Goal: Task Accomplishment & Management: Use online tool/utility

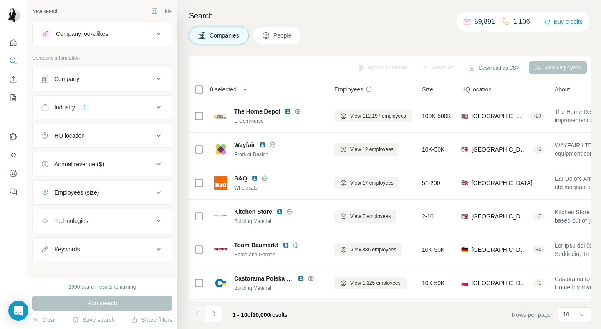
click at [109, 134] on div "HQ location" at bounding box center [97, 135] width 113 height 8
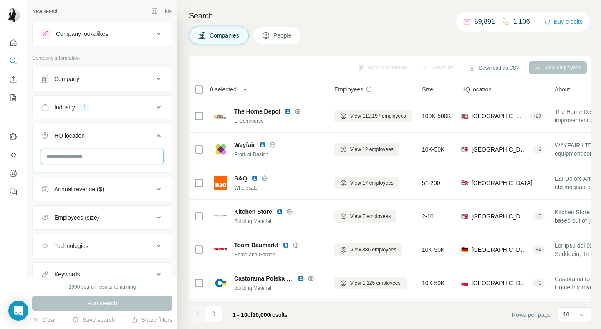
click at [101, 151] on input "text" at bounding box center [102, 156] width 123 height 15
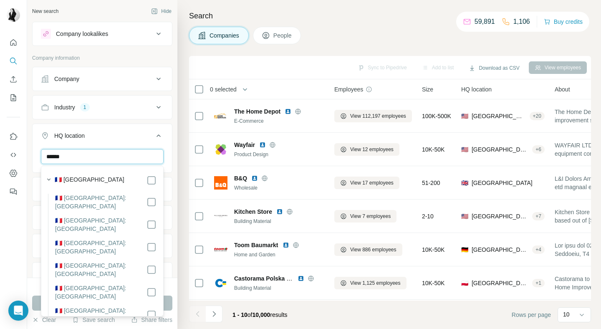
type input "******"
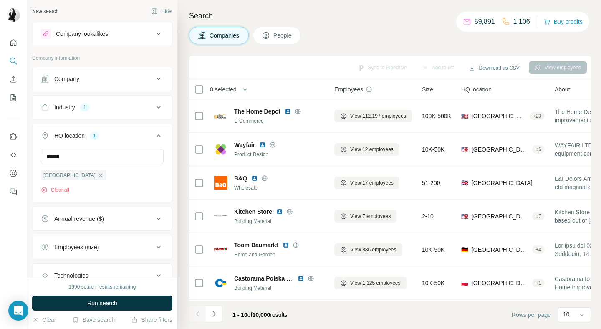
click at [118, 132] on div "HQ location 1" at bounding box center [97, 135] width 113 height 8
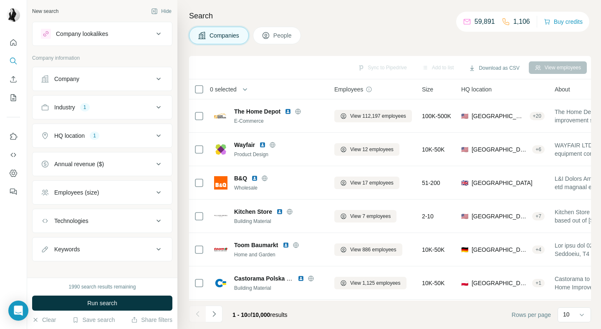
click at [107, 258] on button "Keywords" at bounding box center [102, 249] width 139 height 20
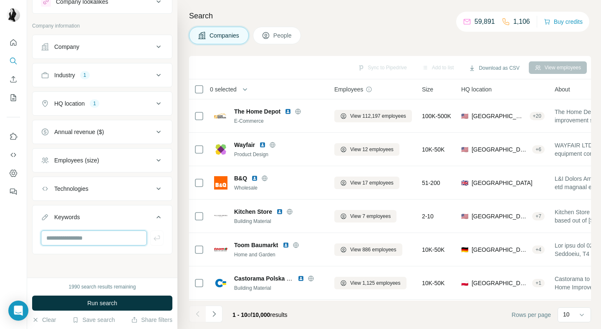
click at [98, 241] on input "text" at bounding box center [94, 237] width 106 height 15
type input "*****"
click at [156, 237] on icon "button" at bounding box center [157, 238] width 8 height 8
click at [119, 237] on input "text" at bounding box center [94, 237] width 106 height 15
type input "*********"
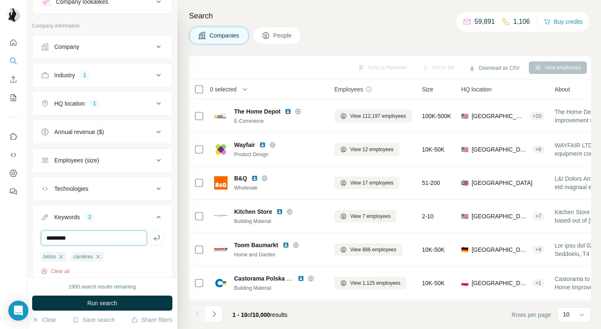
type input "*********"
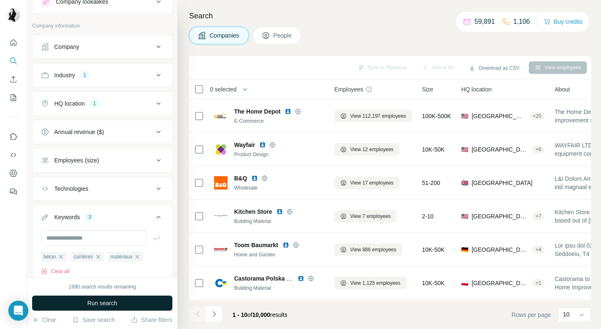
click at [114, 301] on span "Run search" at bounding box center [102, 303] width 30 height 8
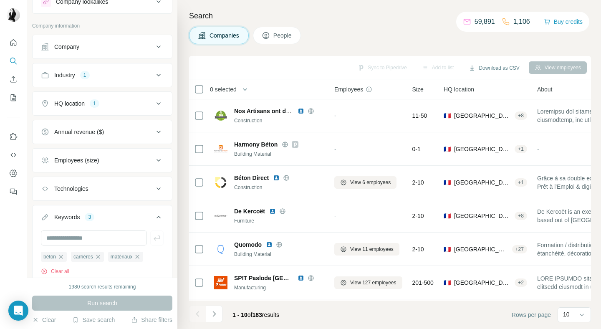
scroll to position [62, 0]
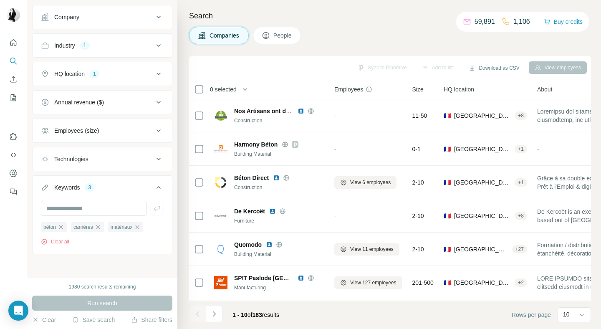
click at [137, 185] on div "Keywords 3" at bounding box center [97, 187] width 113 height 8
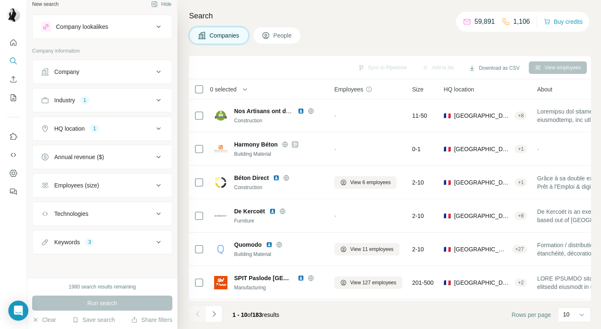
scroll to position [7, 0]
click at [124, 181] on button "Employees (size)" at bounding box center [102, 185] width 139 height 20
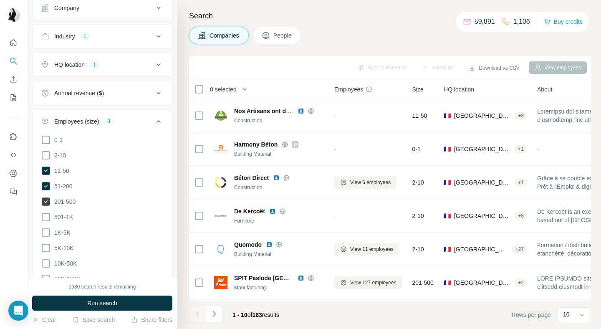
scroll to position [71, 0]
click at [59, 227] on label "1K-5K" at bounding box center [56, 232] width 30 height 10
click at [58, 255] on ul "0-1 2-10 11-50 51-200 201-500 501-1K 1K-5K 5K-10K 10K-50K 50K-100K 100K-500K 50…" at bounding box center [102, 224] width 123 height 180
click at [53, 274] on span "50K-100K" at bounding box center [65, 278] width 29 height 8
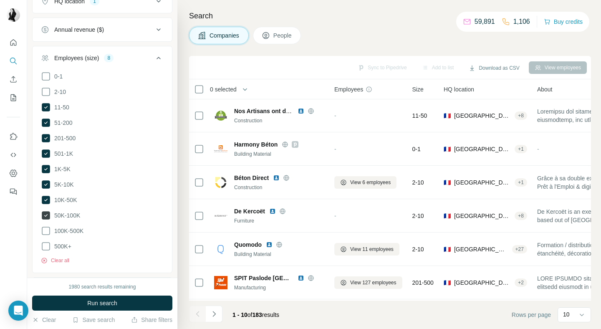
scroll to position [140, 0]
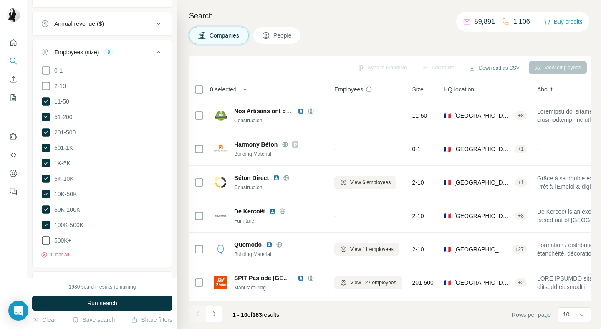
click at [61, 236] on span "500K+" at bounding box center [61, 240] width 20 height 8
click at [60, 302] on button "Run search" at bounding box center [102, 303] width 140 height 15
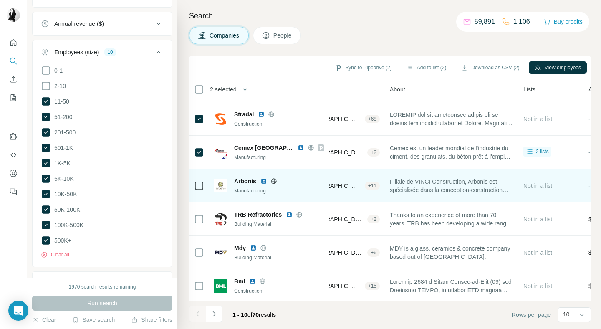
scroll to position [133, 149]
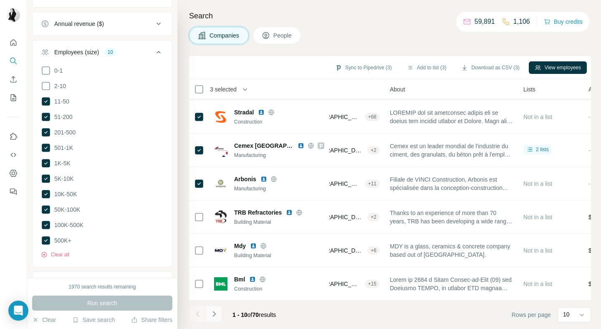
click at [214, 315] on icon "Navigate to next page" at bounding box center [213, 313] width 3 height 5
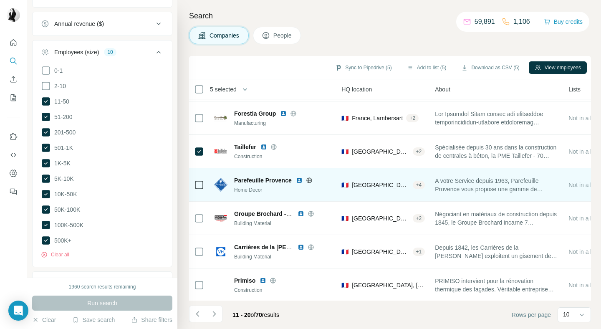
scroll to position [133, 99]
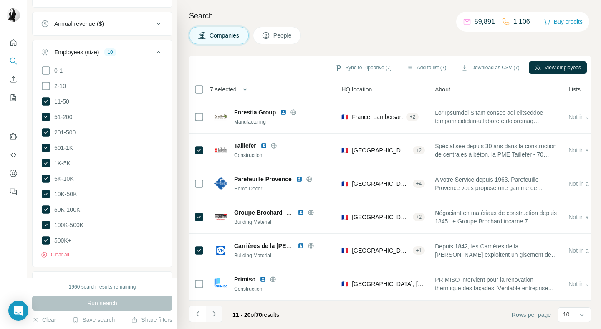
click at [213, 313] on icon "Navigate to next page" at bounding box center [214, 314] width 8 height 8
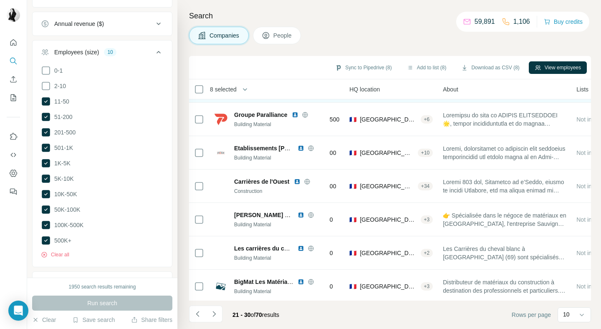
scroll to position [133, 91]
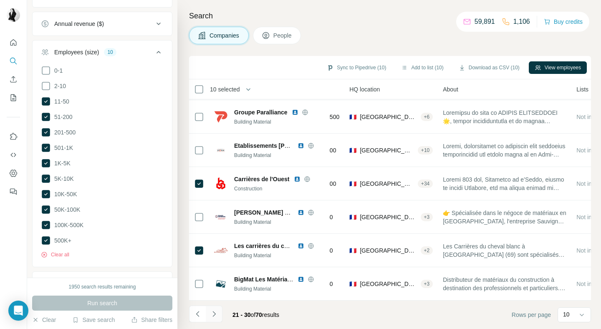
click at [215, 315] on icon "Navigate to next page" at bounding box center [214, 314] width 8 height 8
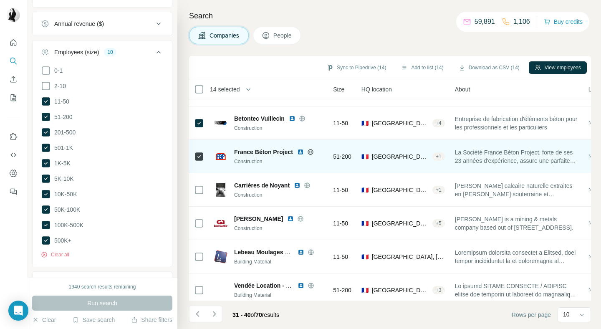
scroll to position [133, 73]
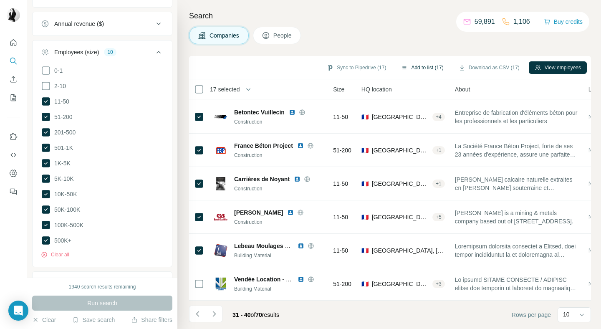
click at [416, 70] on button "Add to list (17)" at bounding box center [422, 67] width 54 height 13
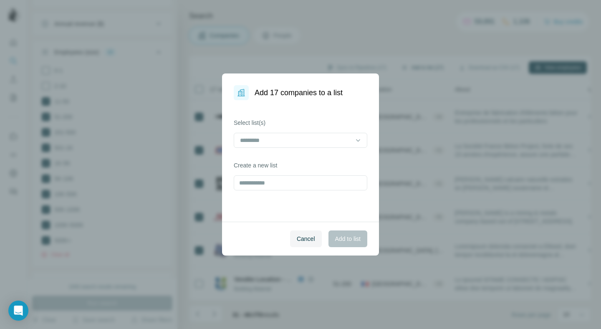
click at [409, 67] on div "Add 17 companies to a list Select list(s) Create a new list Cancel Add to list" at bounding box center [300, 164] width 601 height 329
click at [292, 144] on input at bounding box center [295, 140] width 113 height 9
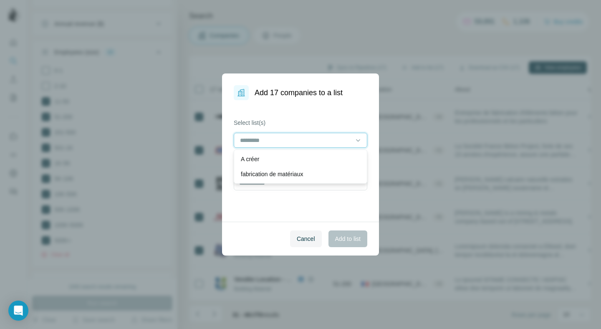
click at [292, 137] on input at bounding box center [295, 140] width 113 height 9
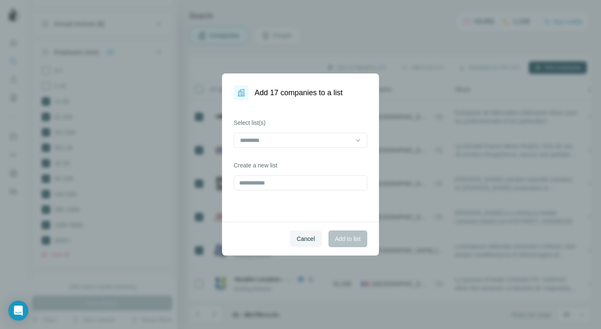
click at [293, 101] on div "Select list(s) Create a new list" at bounding box center [300, 160] width 157 height 121
click at [261, 185] on input "text" at bounding box center [301, 182] width 134 height 15
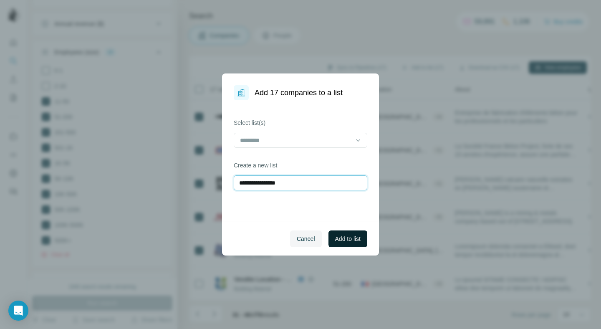
type input "**********"
click at [339, 240] on span "Add to list" at bounding box center [347, 239] width 25 height 8
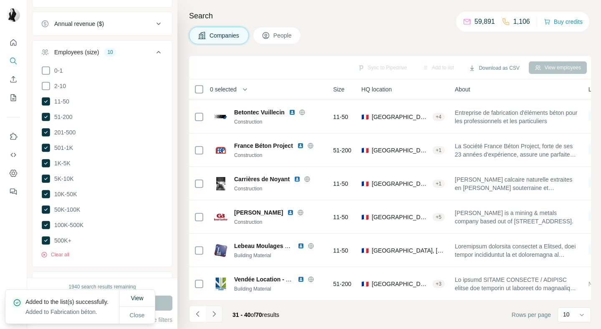
click at [213, 319] on button "Navigate to next page" at bounding box center [214, 314] width 17 height 17
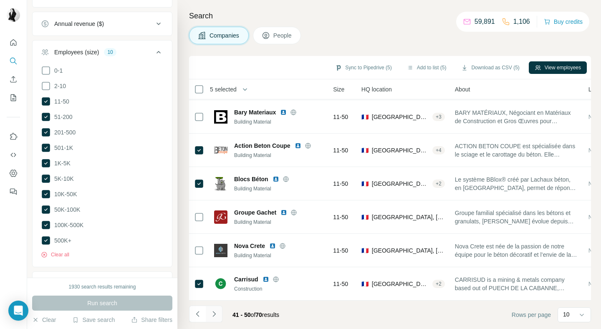
click at [213, 313] on icon "Navigate to next page" at bounding box center [214, 314] width 8 height 8
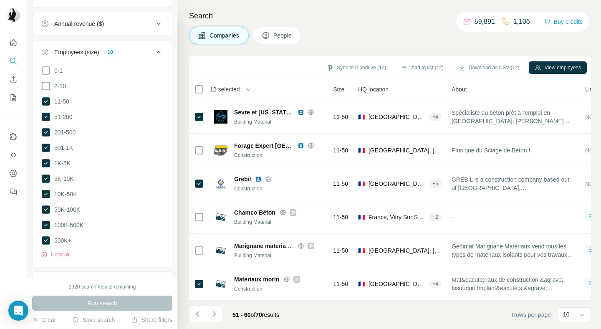
click at [217, 316] on icon "Navigate to next page" at bounding box center [214, 314] width 8 height 8
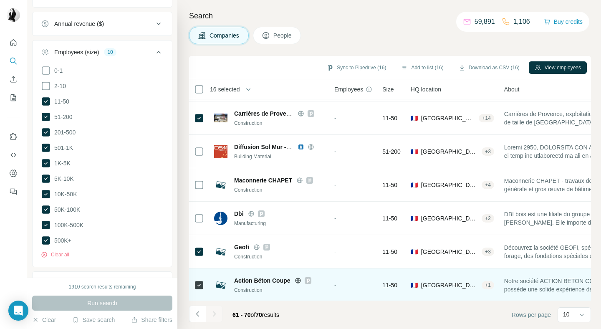
scroll to position [133, 0]
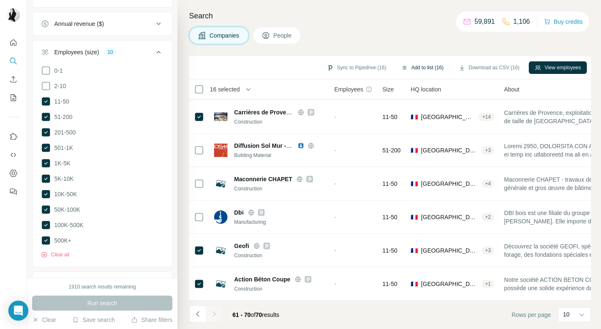
click at [420, 69] on button "Add to list (16)" at bounding box center [422, 67] width 54 height 13
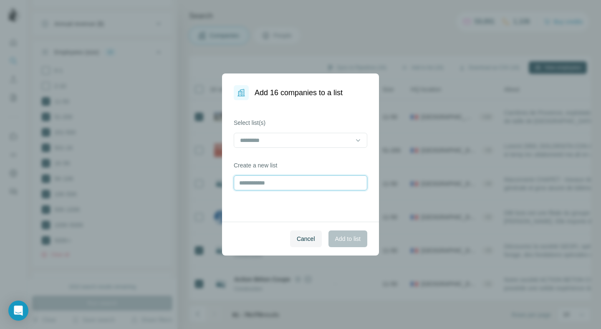
click at [317, 180] on input "text" at bounding box center [301, 182] width 134 height 15
click at [323, 140] on input at bounding box center [295, 140] width 113 height 9
click at [309, 172] on div "fabrication de matériaux" at bounding box center [300, 174] width 119 height 8
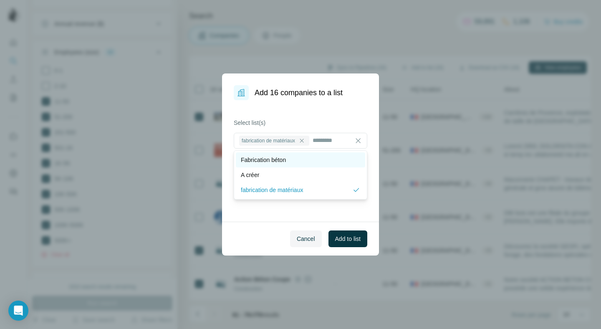
click at [309, 159] on div "Fabrication béton" at bounding box center [300, 160] width 119 height 8
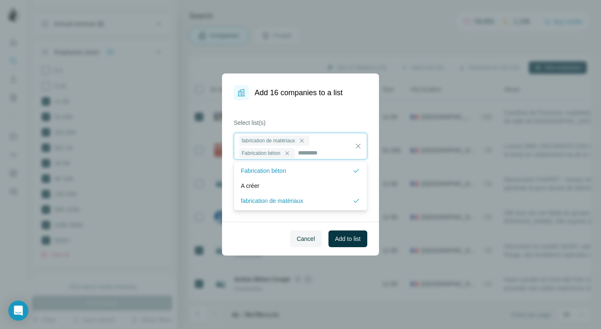
scroll to position [2, 0]
click at [305, 139] on icon at bounding box center [301, 139] width 7 height 7
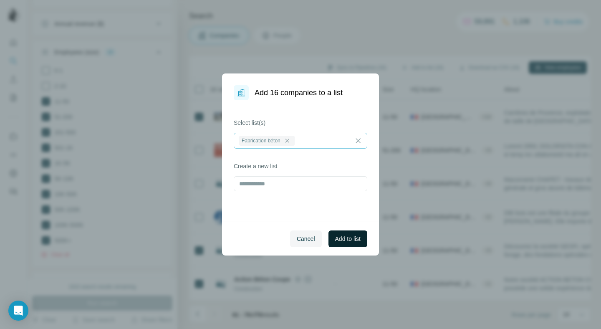
click at [341, 237] on span "Add to list" at bounding box center [347, 239] width 25 height 8
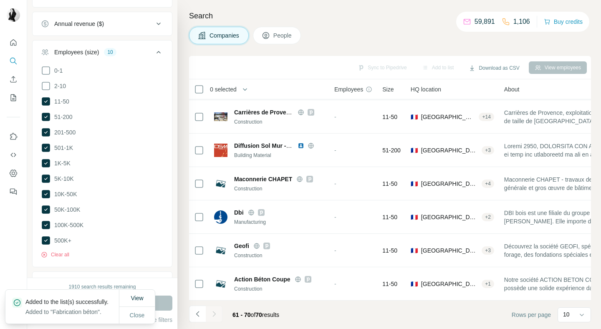
scroll to position [207, 0]
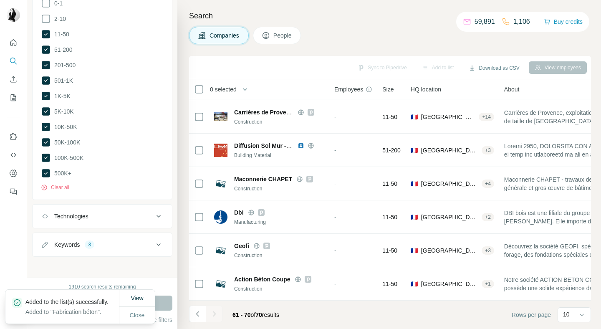
click at [131, 314] on span "Close" at bounding box center [137, 315] width 15 height 8
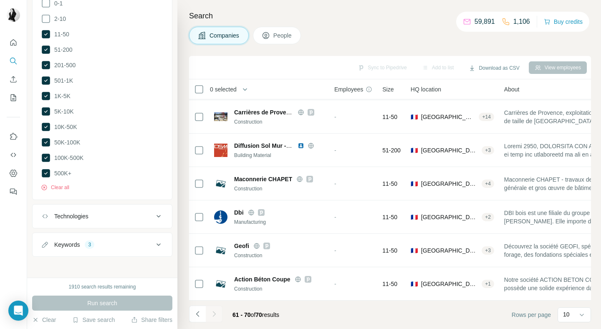
click at [106, 247] on button "Keywords 3" at bounding box center [102, 245] width 139 height 20
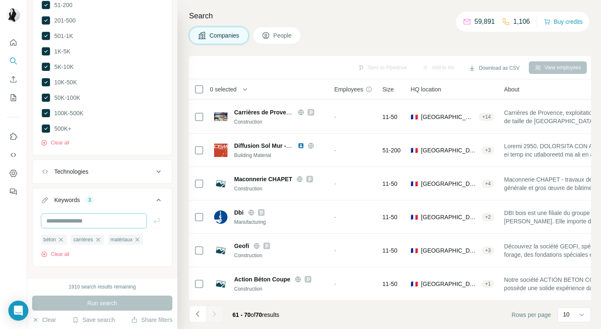
scroll to position [262, 0]
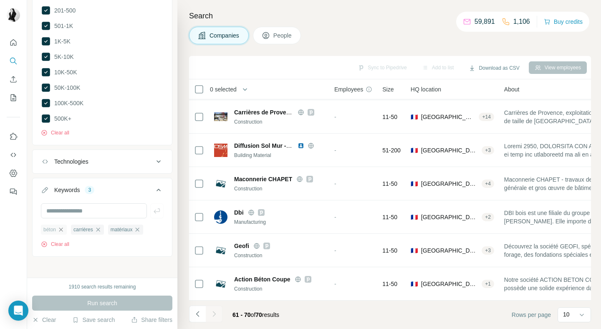
click at [63, 228] on icon "button" at bounding box center [61, 229] width 7 height 7
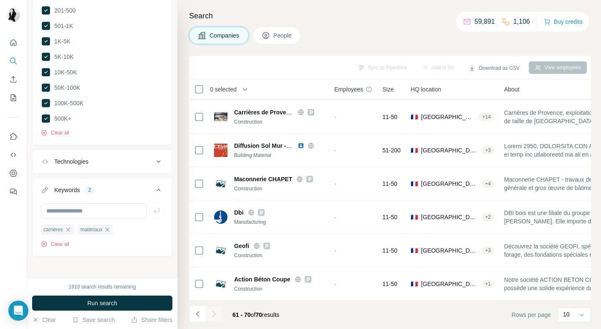
click at [63, 228] on span "carrières" at bounding box center [53, 230] width 20 height 8
click at [69, 228] on icon "button" at bounding box center [68, 229] width 7 height 7
click at [71, 228] on icon "button" at bounding box center [70, 229] width 7 height 7
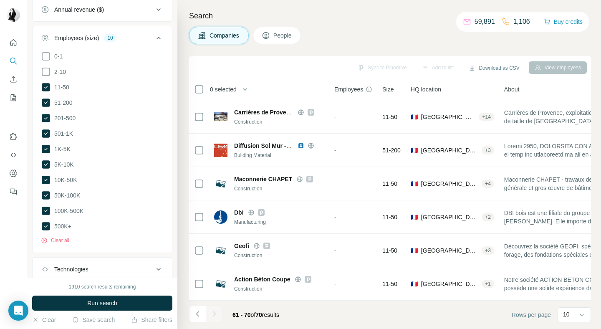
scroll to position [148, 0]
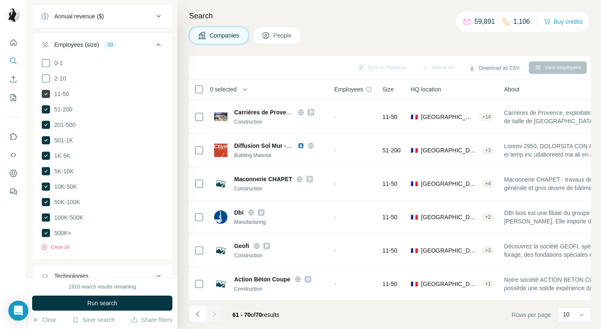
click at [47, 96] on icon at bounding box center [46, 94] width 8 height 8
click at [86, 305] on button "Run search" at bounding box center [102, 303] width 140 height 15
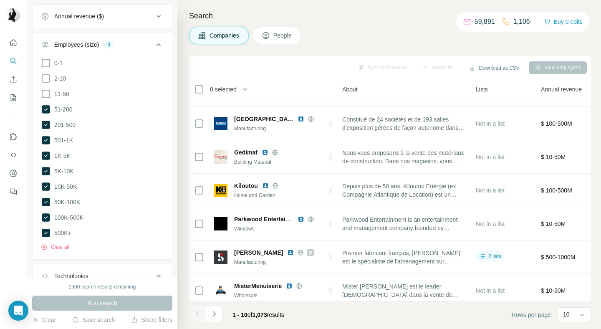
scroll to position [133, 200]
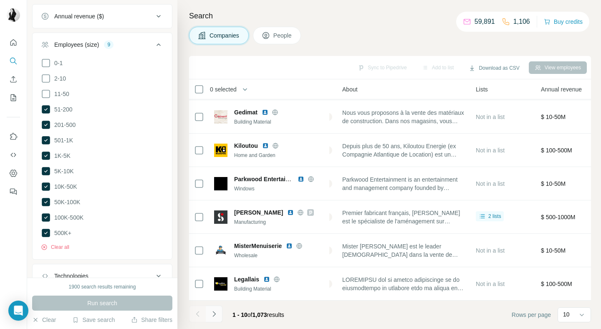
click at [216, 317] on icon "Navigate to next page" at bounding box center [214, 314] width 8 height 8
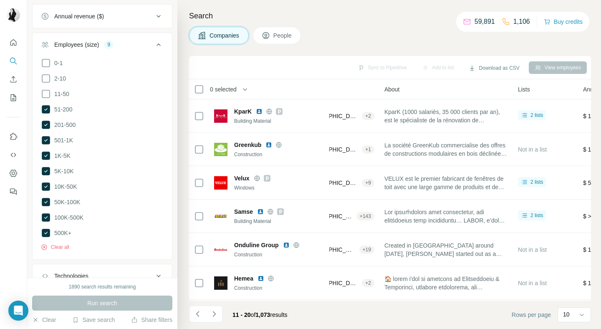
scroll to position [133, 153]
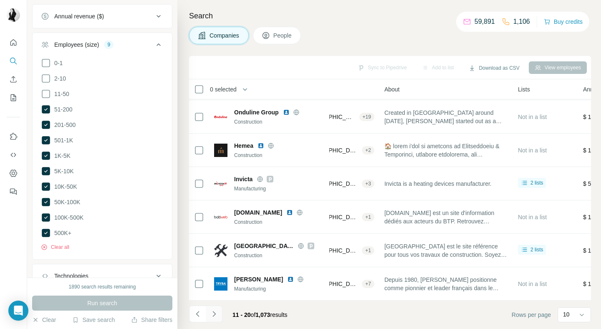
click at [212, 313] on icon "Navigate to next page" at bounding box center [214, 314] width 8 height 8
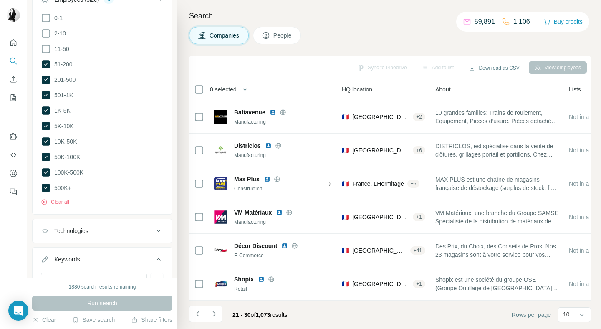
scroll to position [233, 0]
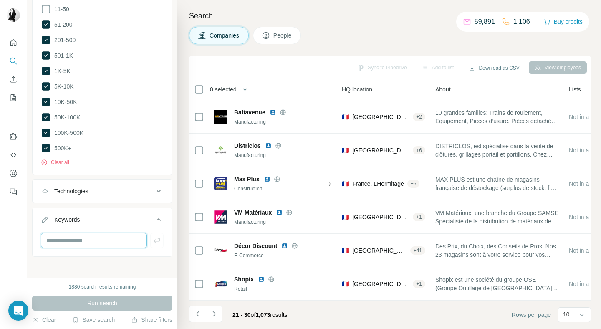
click at [88, 239] on input "text" at bounding box center [94, 240] width 106 height 15
type input "******"
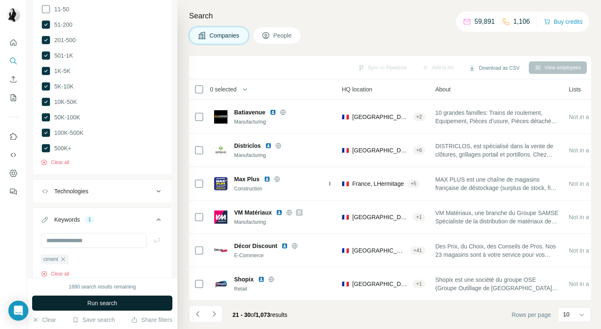
click at [92, 300] on span "Run search" at bounding box center [102, 303] width 30 height 8
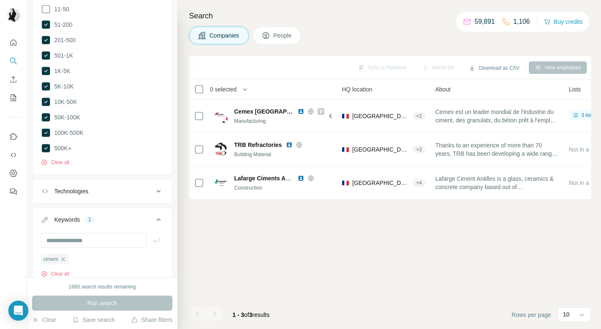
scroll to position [0, 103]
click at [428, 68] on button "Add to list (1)" at bounding box center [426, 67] width 51 height 13
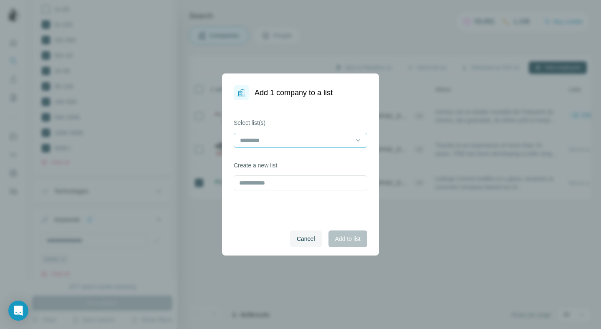
click at [288, 137] on input at bounding box center [295, 140] width 113 height 9
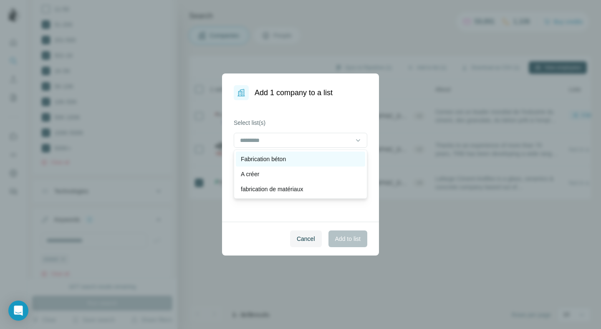
click at [286, 159] on p "Fabrication béton" at bounding box center [263, 159] width 45 height 8
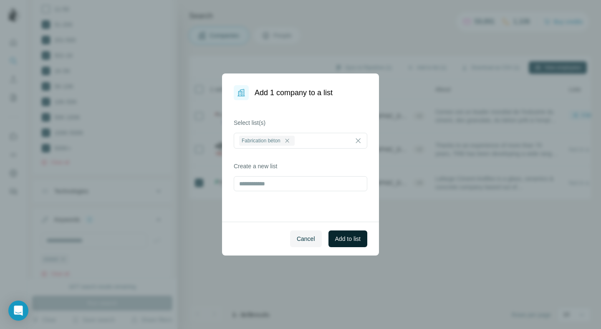
click at [351, 239] on span "Add to list" at bounding box center [347, 239] width 25 height 8
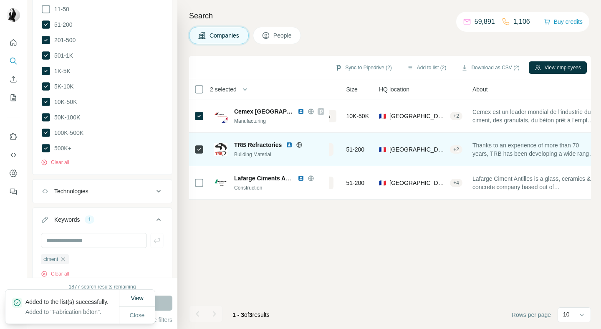
scroll to position [0, 58]
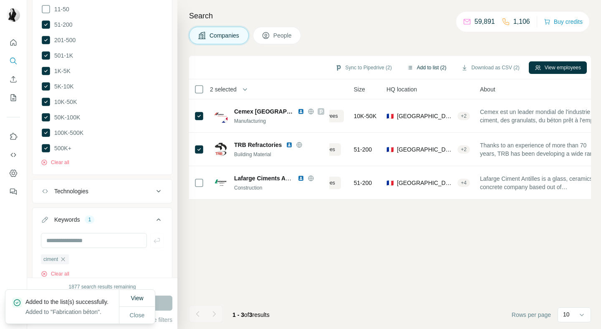
click at [422, 68] on button "Add to list (2)" at bounding box center [426, 67] width 51 height 13
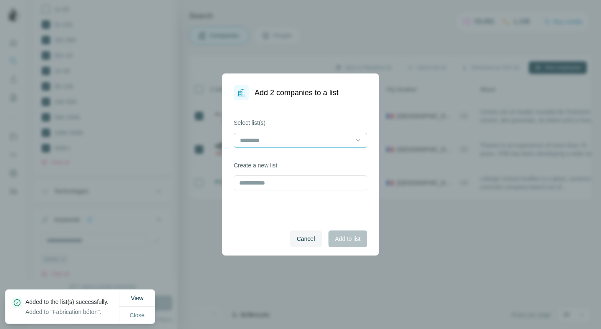
click at [304, 144] on input at bounding box center [295, 140] width 113 height 9
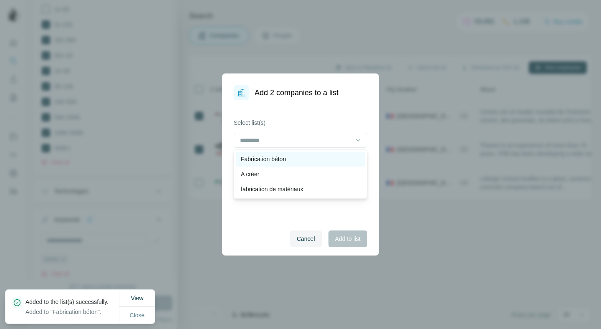
click at [296, 157] on div "Fabrication béton" at bounding box center [300, 159] width 119 height 8
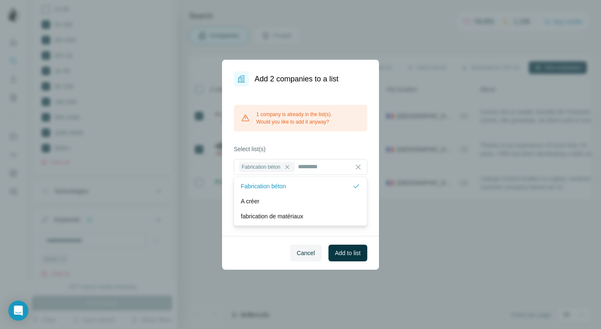
click at [336, 254] on span "Add to list" at bounding box center [347, 253] width 25 height 8
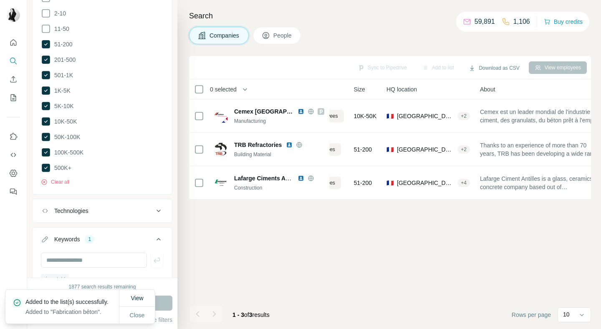
scroll to position [215, 0]
click at [141, 313] on span "Close" at bounding box center [137, 315] width 15 height 8
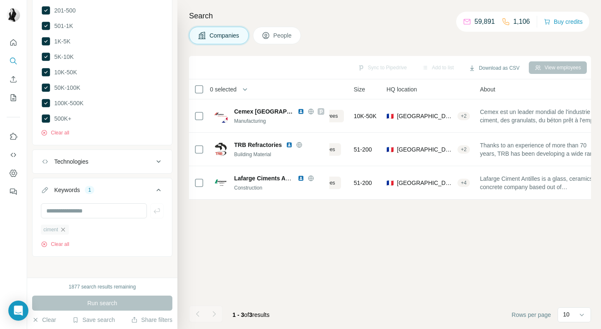
click at [66, 228] on icon "button" at bounding box center [63, 229] width 7 height 7
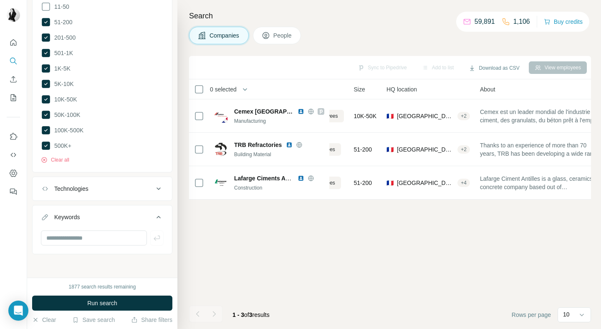
scroll to position [233, 0]
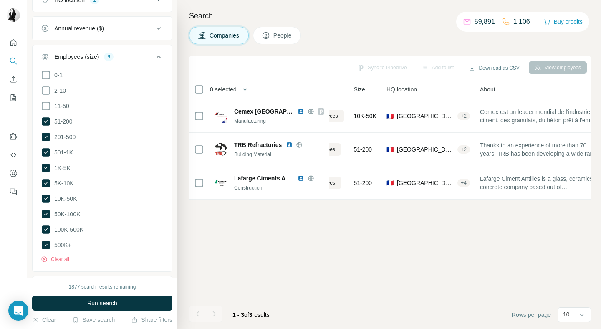
scroll to position [233, 0]
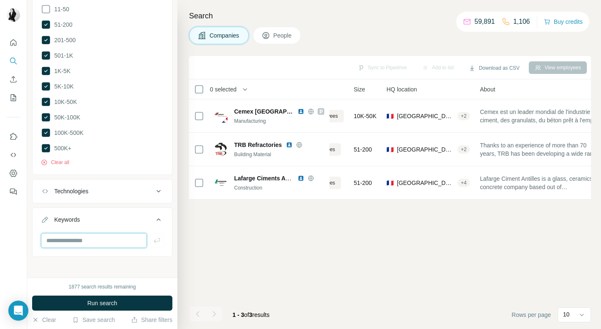
click at [71, 237] on input "text" at bounding box center [94, 240] width 106 height 15
type input "*****"
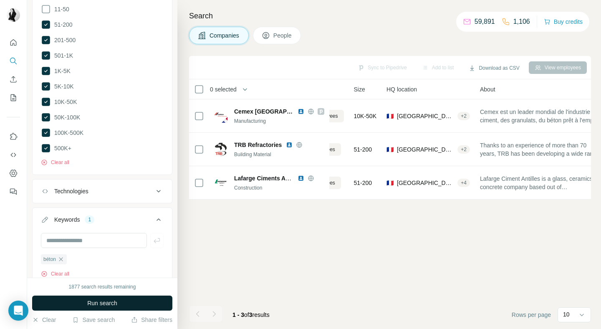
click at [87, 301] on span "Run search" at bounding box center [102, 303] width 30 height 8
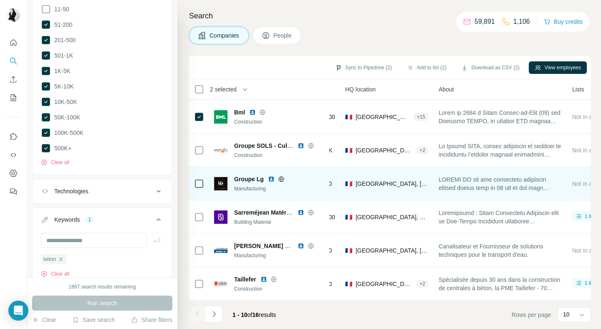
scroll to position [133, 99]
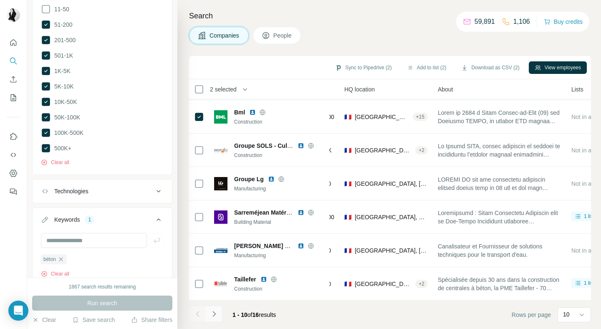
click at [216, 314] on icon "Navigate to next page" at bounding box center [214, 314] width 8 height 8
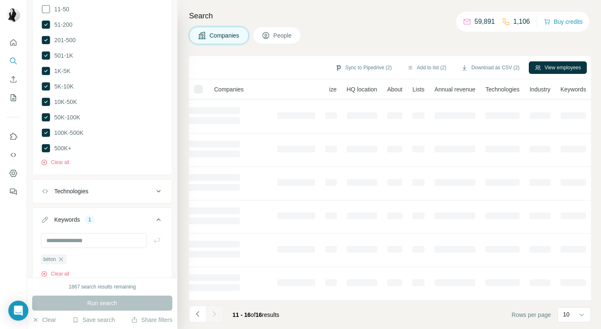
scroll to position [0, 73]
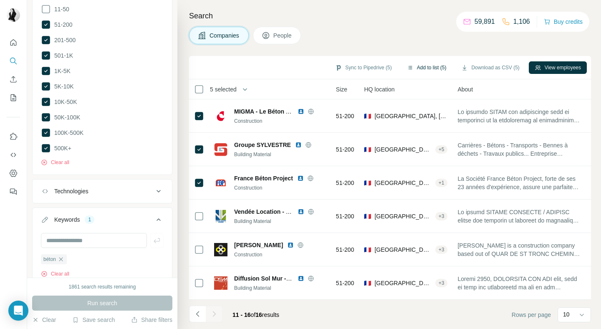
click at [418, 67] on button "Add to list (5)" at bounding box center [426, 67] width 51 height 13
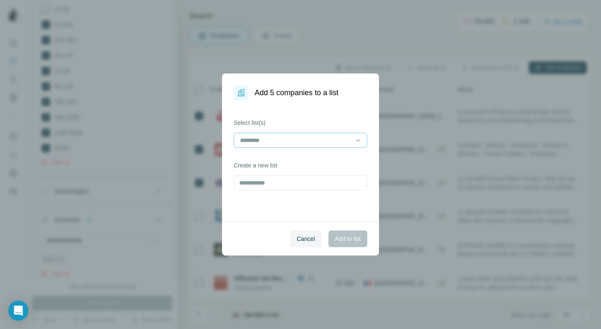
click at [325, 138] on input at bounding box center [295, 140] width 113 height 9
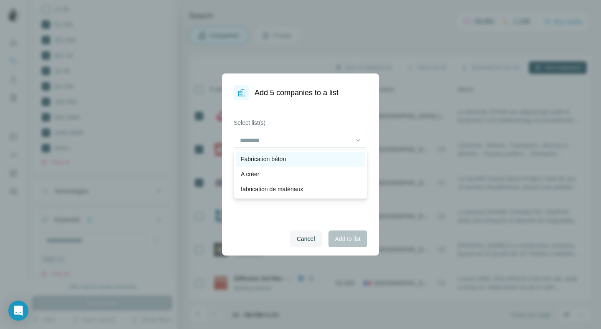
click at [316, 155] on div "Fabrication béton" at bounding box center [300, 159] width 119 height 8
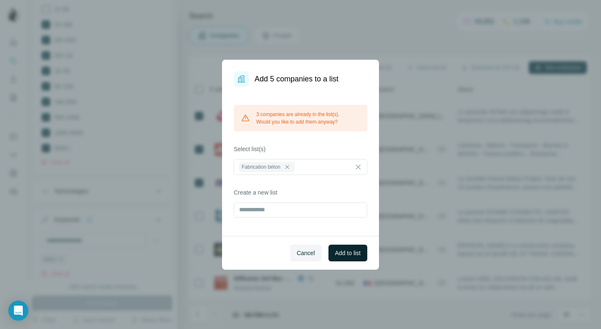
click at [348, 253] on span "Add to list" at bounding box center [347, 253] width 25 height 8
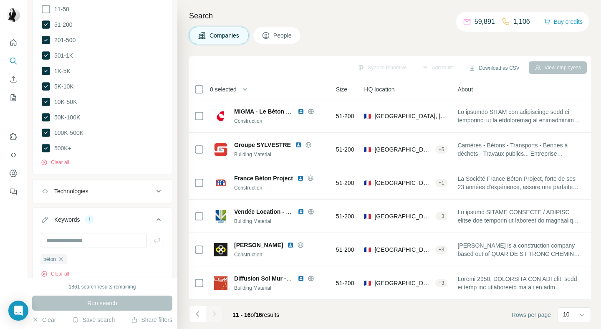
scroll to position [262, 0]
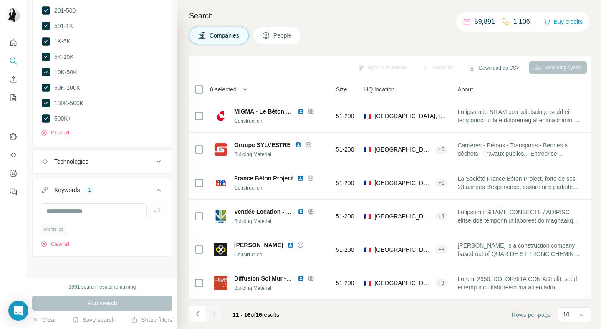
click at [63, 228] on icon "button" at bounding box center [61, 230] width 4 height 4
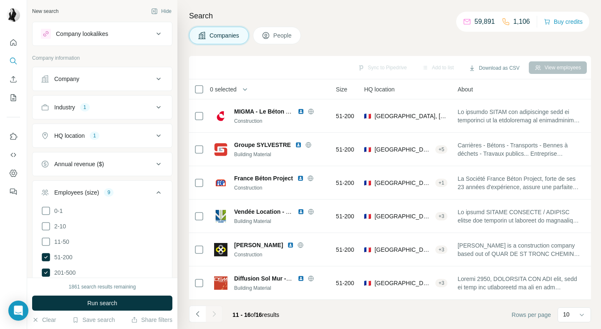
scroll to position [233, 0]
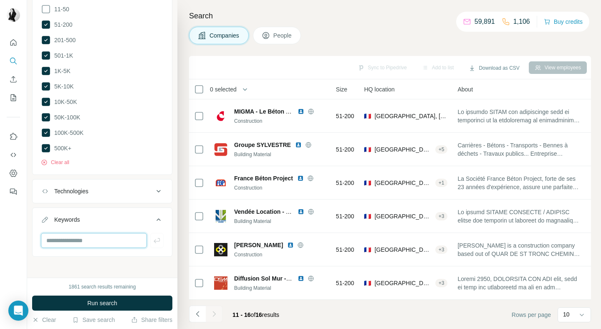
click at [77, 233] on input "text" at bounding box center [94, 240] width 106 height 15
type input "**********"
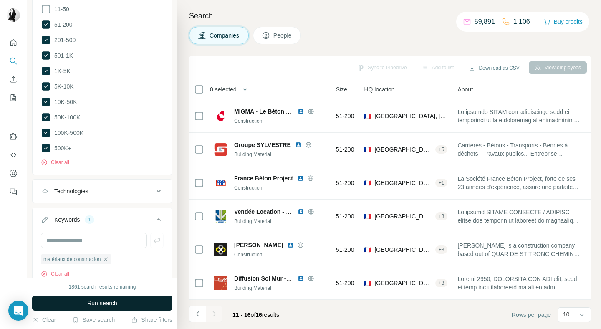
click at [91, 302] on span "Run search" at bounding box center [102, 303] width 30 height 8
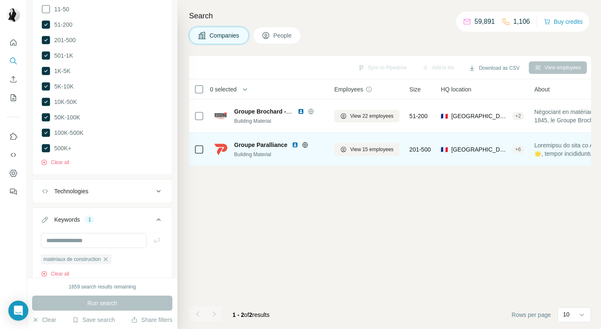
click at [379, 149] on span "View 15 employees" at bounding box center [371, 150] width 43 height 8
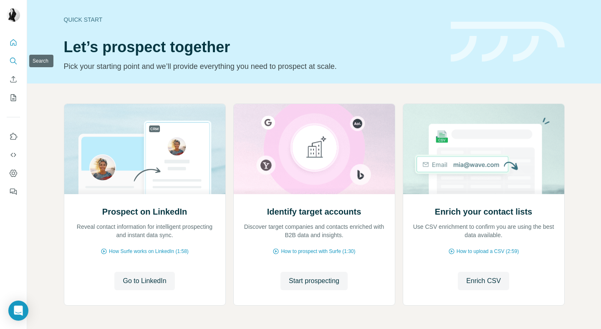
click at [12, 58] on icon "Search" at bounding box center [12, 60] width 5 height 5
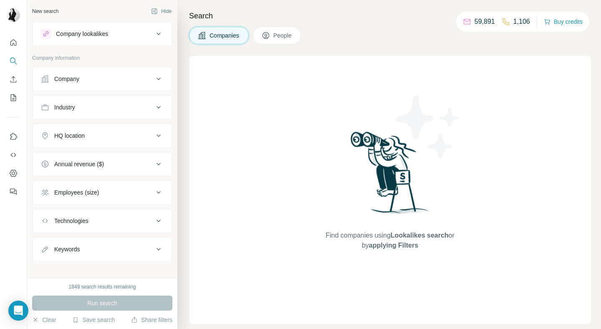
click at [102, 85] on button "Company" at bounding box center [102, 79] width 139 height 20
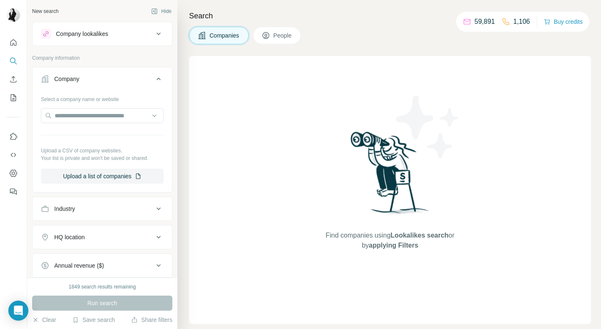
click at [102, 85] on button "Company" at bounding box center [102, 80] width 139 height 23
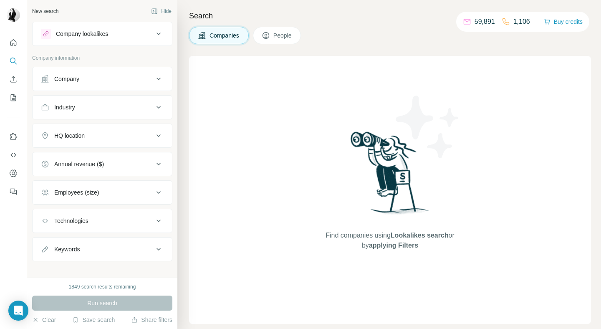
click at [94, 108] on div "Industry" at bounding box center [97, 107] width 113 height 8
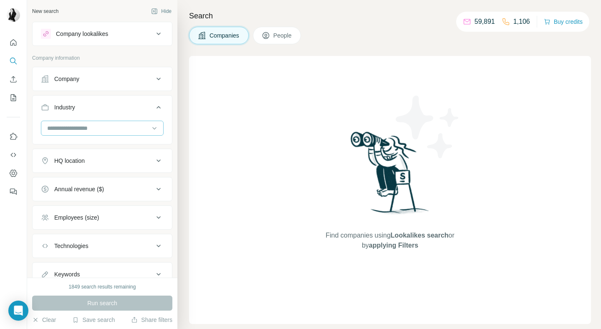
click at [88, 129] on input at bounding box center [97, 128] width 103 height 9
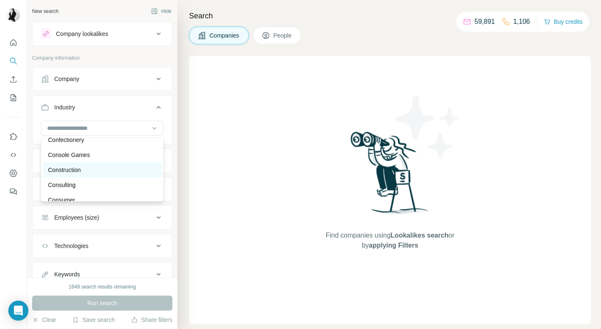
click at [86, 169] on div "Construction" at bounding box center [102, 170] width 109 height 8
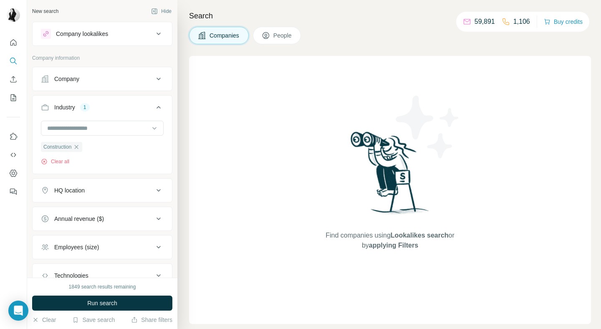
scroll to position [62, 0]
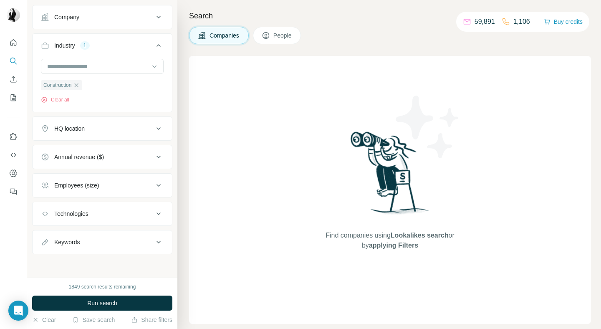
click at [91, 241] on div "Keywords" at bounding box center [97, 242] width 113 height 8
click at [81, 261] on input "text" at bounding box center [94, 262] width 106 height 15
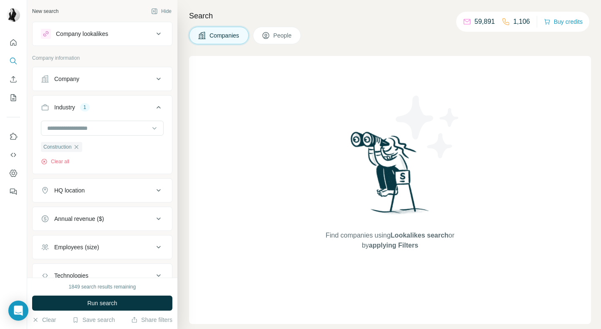
type input "*****"
click at [98, 190] on div "HQ location" at bounding box center [97, 190] width 113 height 8
click at [90, 208] on input "text" at bounding box center [102, 211] width 123 height 15
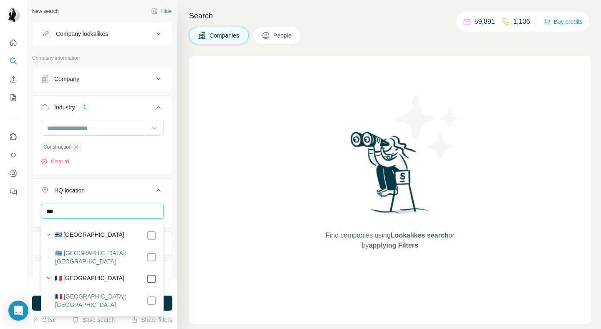
type input "***"
click at [171, 302] on button "Run search" at bounding box center [102, 303] width 140 height 15
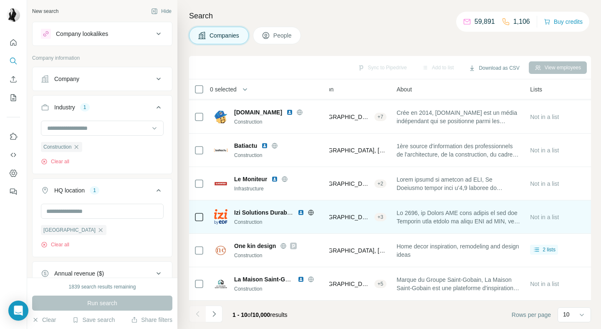
scroll to position [133, 0]
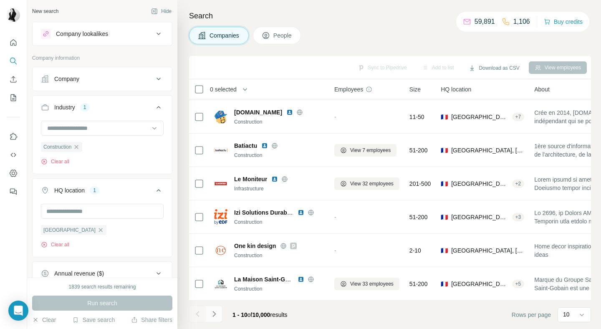
click at [219, 314] on button "Navigate to next page" at bounding box center [214, 314] width 17 height 17
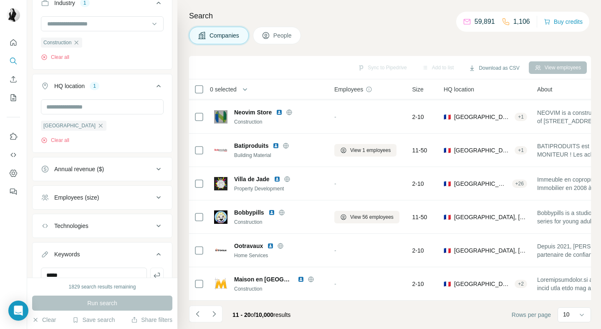
scroll to position [142, 0]
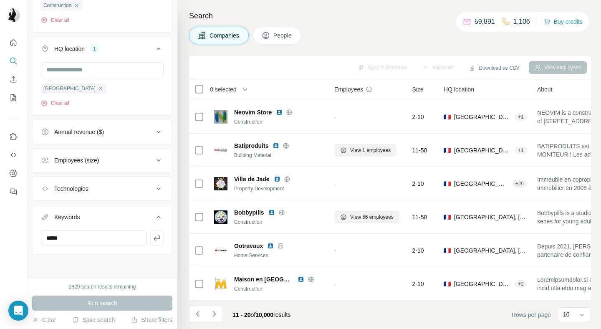
click at [98, 157] on div "Employees (size)" at bounding box center [76, 160] width 45 height 8
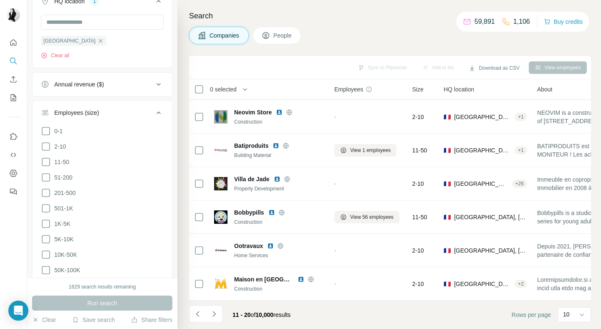
scroll to position [191, 0]
click at [63, 174] on span "51-200" at bounding box center [62, 176] width 22 height 8
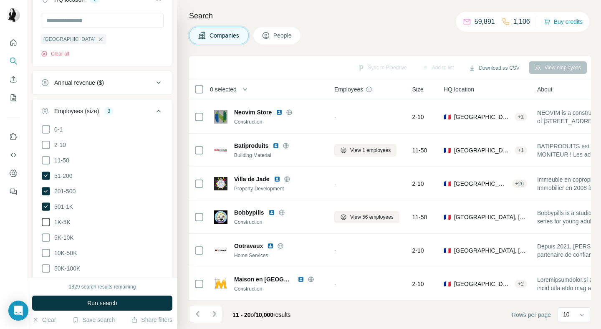
click at [60, 223] on span "1K-5K" at bounding box center [61, 222] width 20 height 8
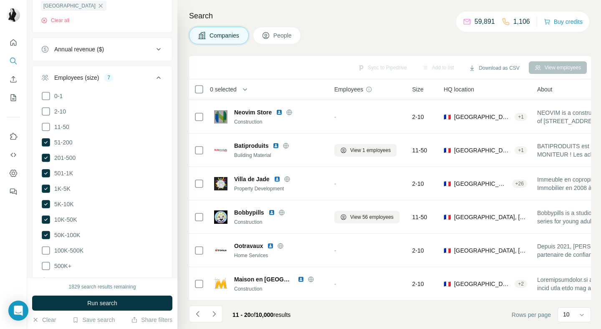
scroll to position [250, 0]
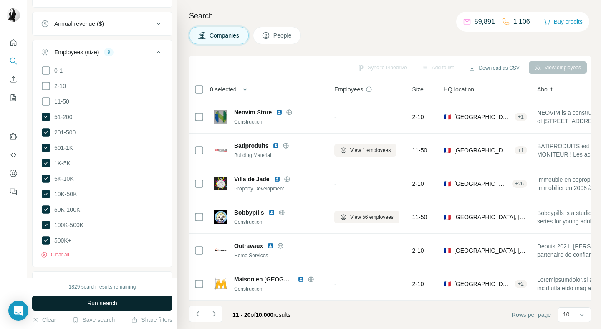
click at [94, 304] on span "Run search" at bounding box center [102, 303] width 30 height 8
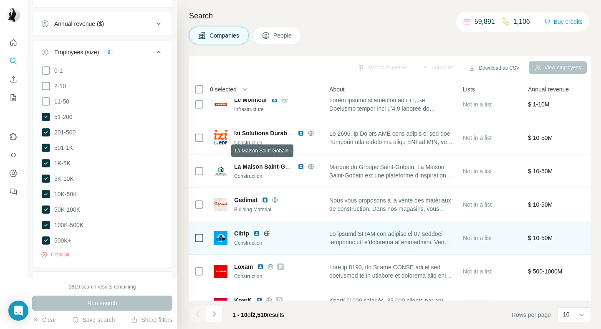
scroll to position [133, 213]
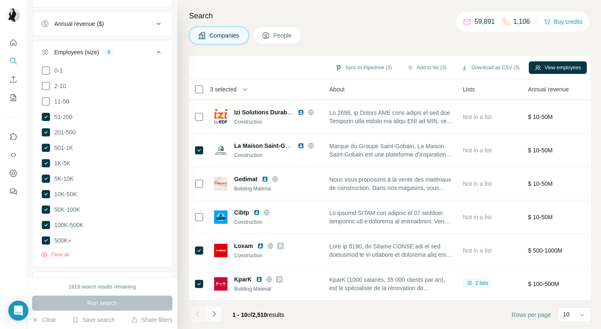
click at [217, 314] on icon "Navigate to next page" at bounding box center [214, 314] width 8 height 8
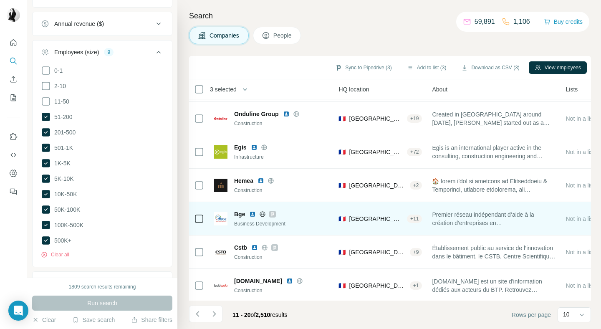
scroll to position [133, 116]
